Goal: Ask a question

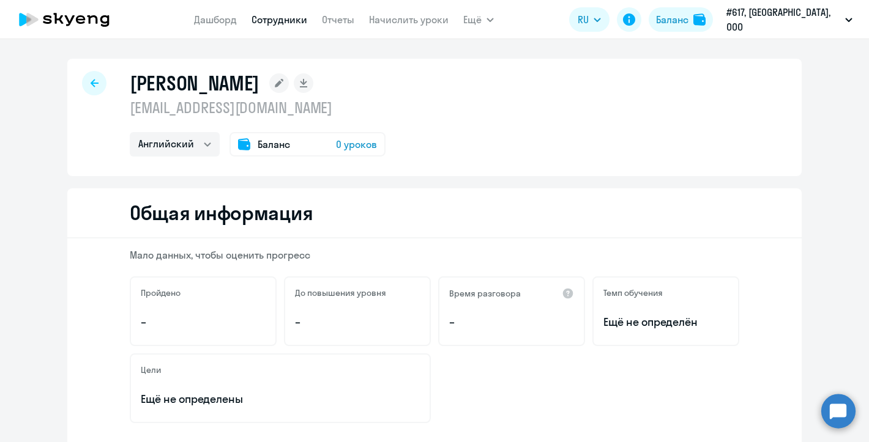
select select "english"
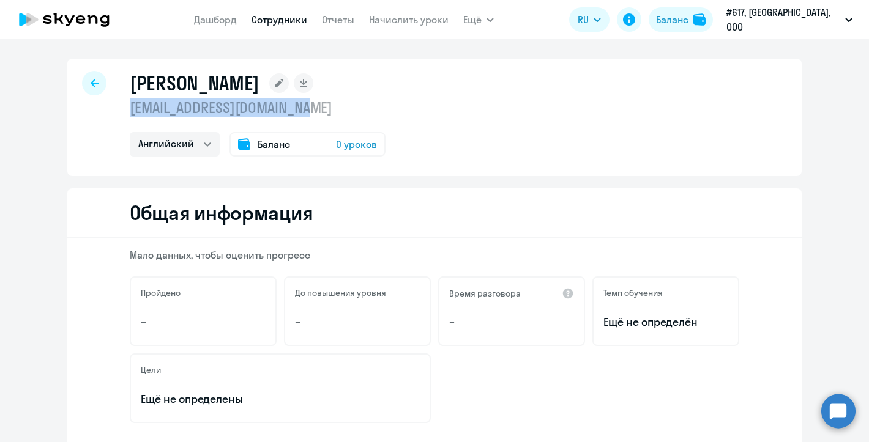
click at [125, 102] on div "[PERSON_NAME] [EMAIL_ADDRESS][DOMAIN_NAME] Английский Баланс 0 уроков" at bounding box center [434, 118] width 734 height 118
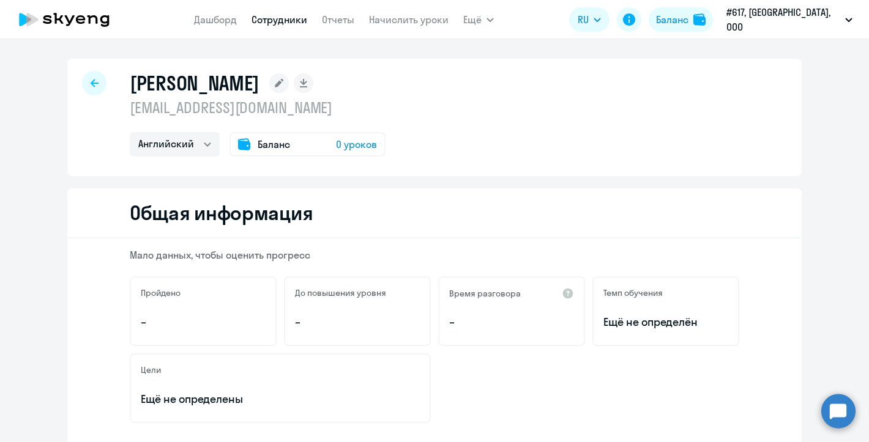
click at [842, 418] on circle at bounding box center [838, 411] width 34 height 34
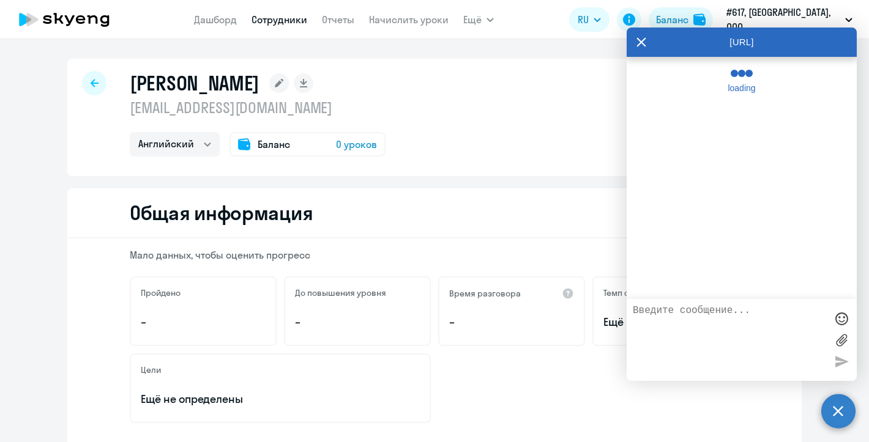
click at [699, 312] on textarea at bounding box center [729, 340] width 193 height 70
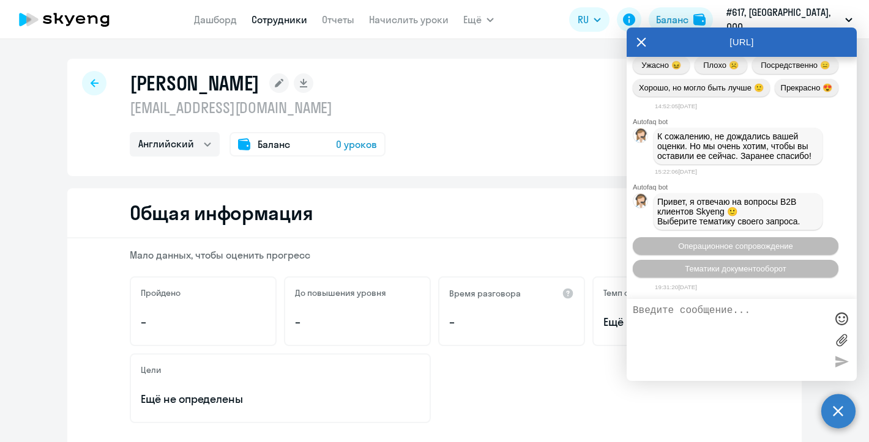
scroll to position [16397, 0]
click at [728, 242] on span "Операционное сопровождение" at bounding box center [735, 246] width 115 height 9
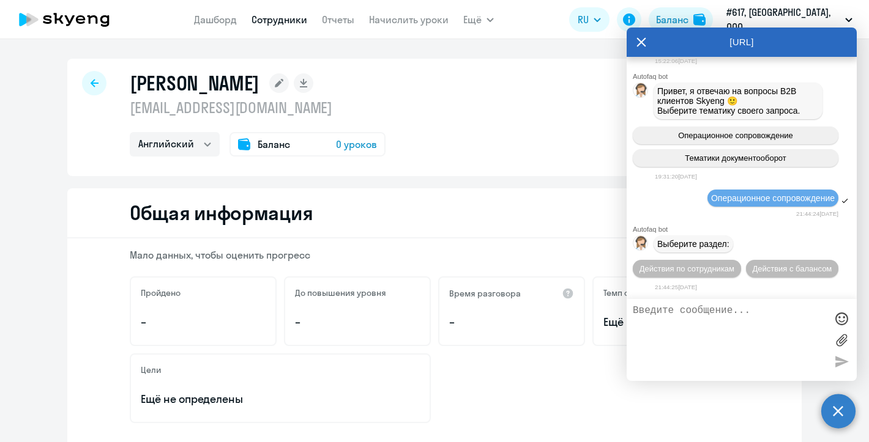
scroll to position [16511, 0]
click at [714, 274] on button "Действия по сотрудникам" at bounding box center [687, 269] width 108 height 18
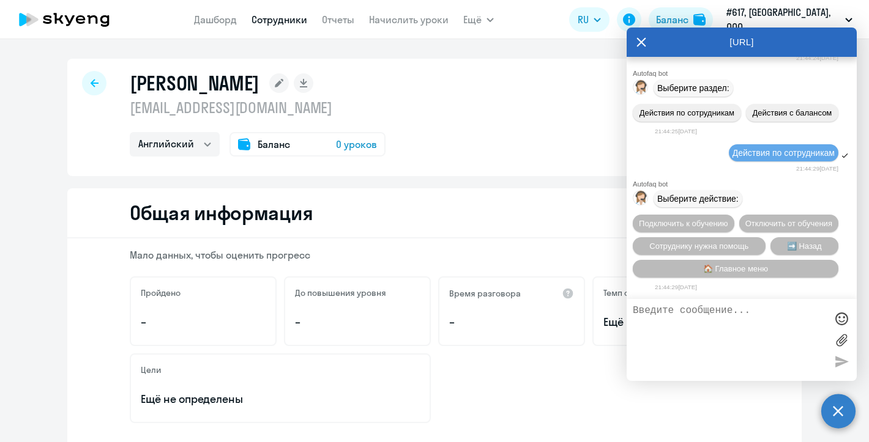
scroll to position [16674, 0]
click at [712, 222] on span "Подключить к обучению" at bounding box center [683, 223] width 89 height 9
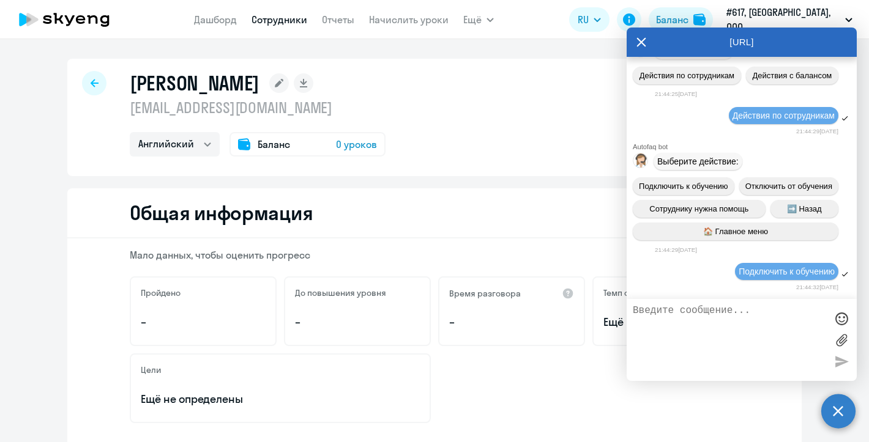
scroll to position [16836, 0]
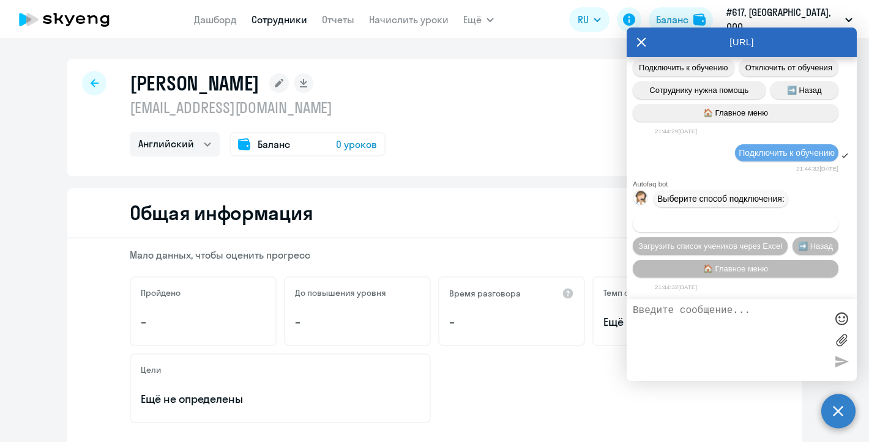
click at [711, 219] on span "Добавить учеников вручную" at bounding box center [736, 223] width 104 height 9
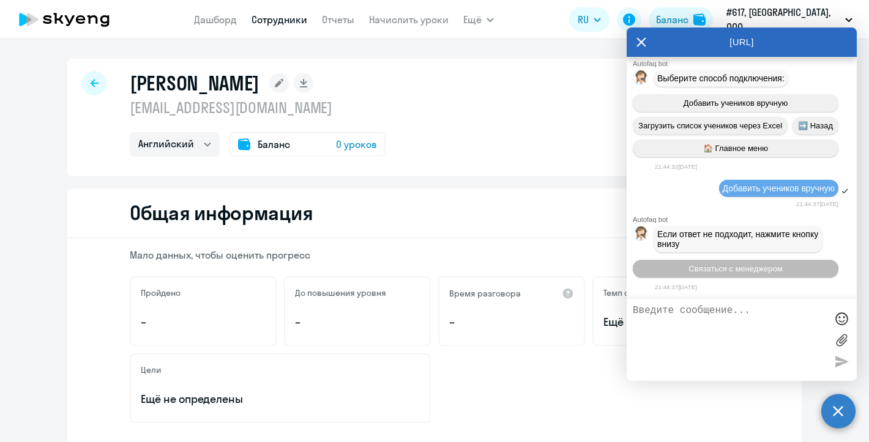
scroll to position [17429, 0]
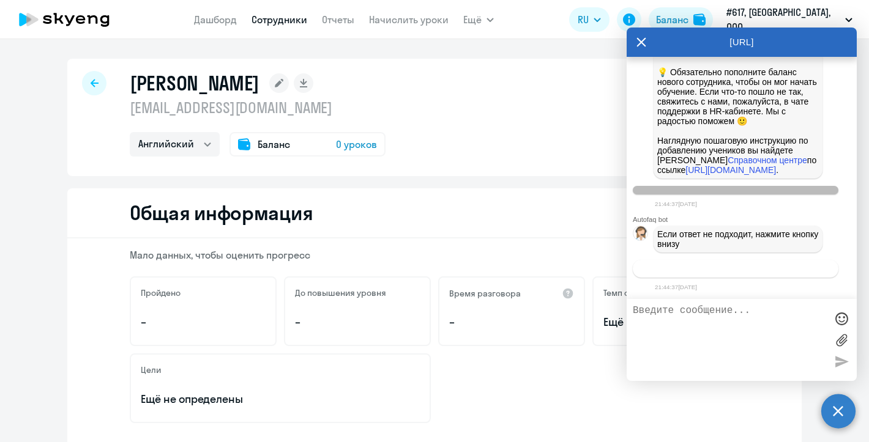
click at [695, 269] on span "Связаться с менеджером" at bounding box center [736, 268] width 94 height 9
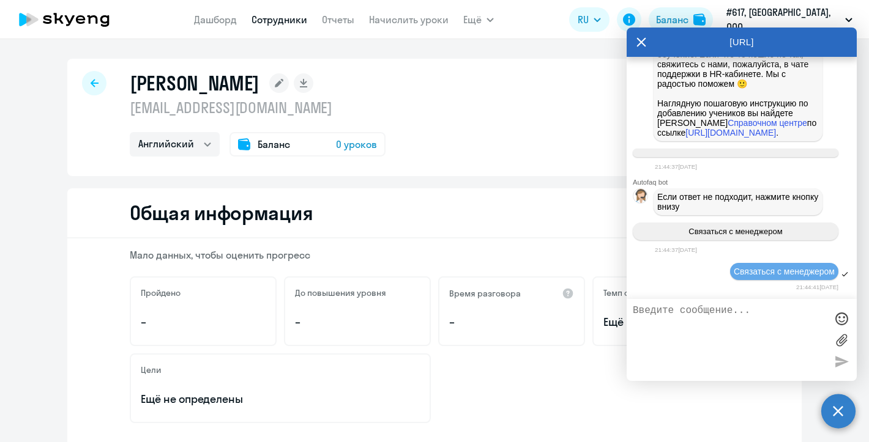
scroll to position [17467, 0]
click at [679, 305] on textarea at bounding box center [729, 340] width 193 height 70
paste textarea "[EMAIL_ADDRESS][DOMAIN_NAME]"
click at [731, 319] on textarea "Добрый день! Не пришло прглашение в лк [EMAIL_ADDRESS][DOMAIN_NAME]" at bounding box center [729, 340] width 193 height 70
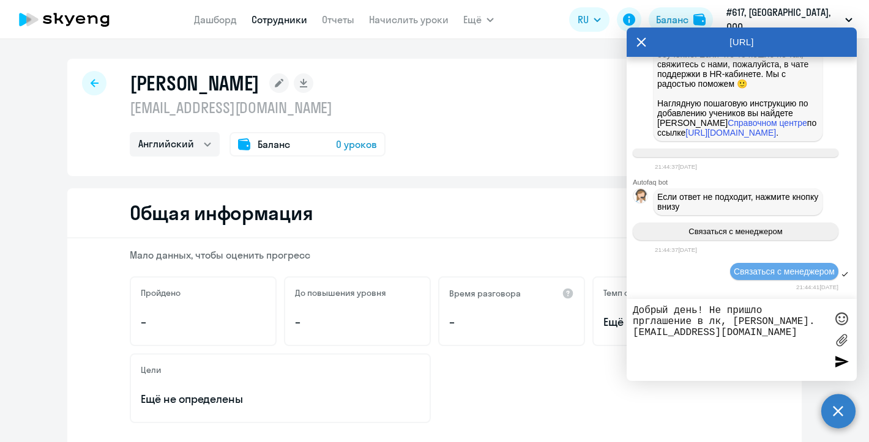
click at [647, 321] on textarea "Добрый день! Не пришло прглашение в лк, [PERSON_NAME]. [EMAIL_ADDRESS][DOMAIN_N…" at bounding box center [729, 340] width 193 height 70
type textarea "Добрый день! Не пришло приглашение в лк, [PERSON_NAME]. [EMAIL_ADDRESS][DOMAIN_…"
click at [842, 358] on div at bounding box center [841, 362] width 18 height 18
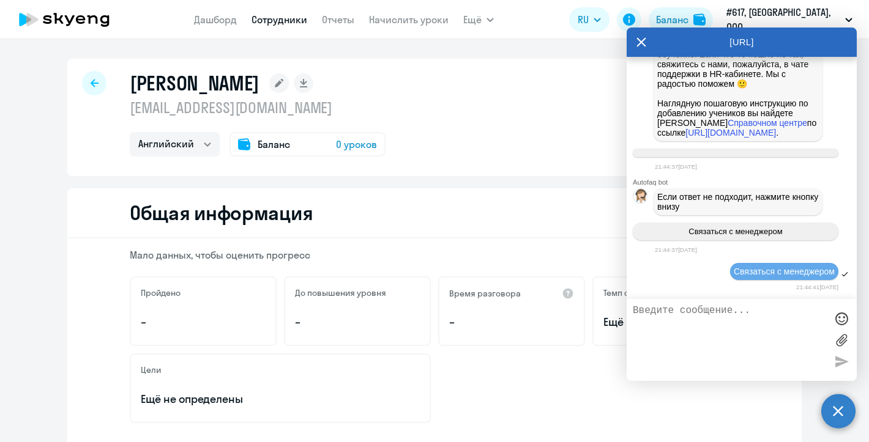
scroll to position [17527, 0]
